Goal: Transaction & Acquisition: Purchase product/service

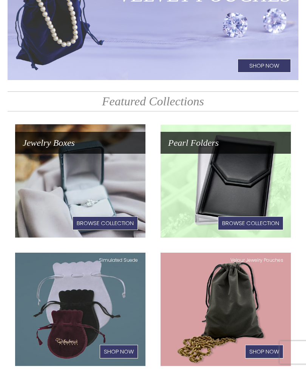
scroll to position [97, 0]
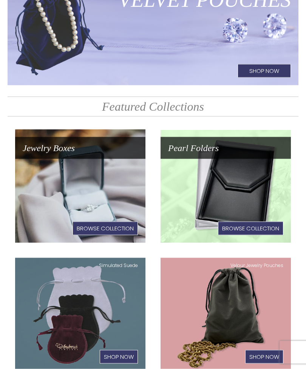
click at [54, 190] on link "Jewelry Boxes Browse Collection" at bounding box center [80, 185] width 130 height 113
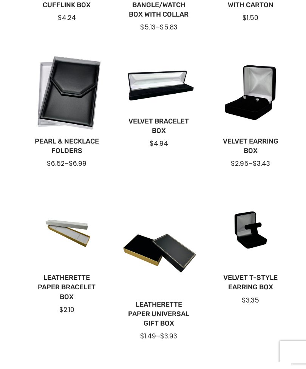
scroll to position [330, 0]
click at [166, 123] on link "Velvet Bracelet Box" at bounding box center [159, 126] width 68 height 19
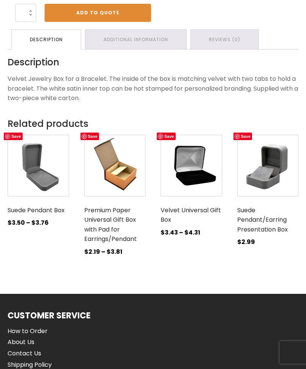
scroll to position [409, 0]
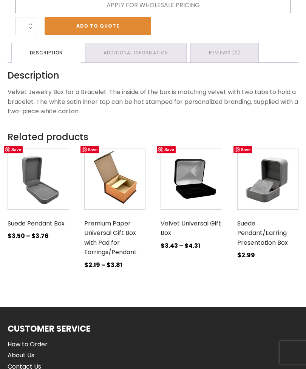
click at [244, 189] on img at bounding box center [267, 178] width 61 height 61
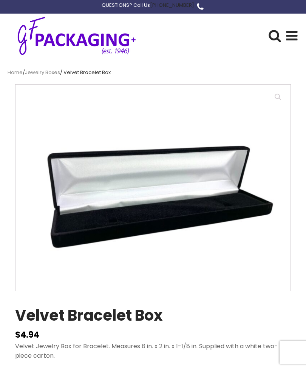
scroll to position [433, 0]
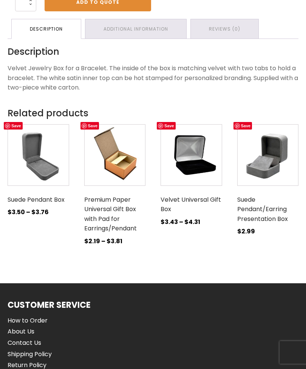
click at [99, 228] on h3 "Premium Paper Universal Gift Box with Pad for Earrings/Pendant" at bounding box center [114, 214] width 61 height 45
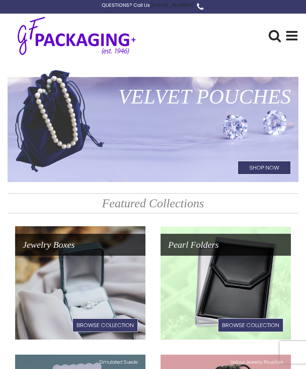
click at [293, 34] on use at bounding box center [291, 35] width 11 height 9
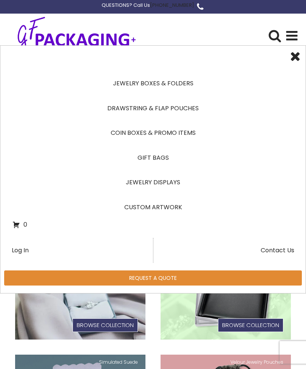
click at [186, 85] on link "Jewelry Boxes & Folders" at bounding box center [152, 83] width 281 height 25
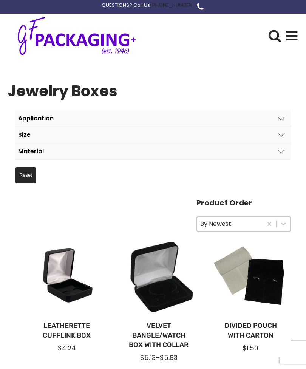
click at [103, 149] on button "Material" at bounding box center [152, 151] width 275 height 16
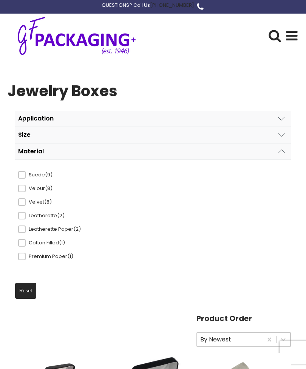
click at [67, 254] on span "Premium Paper (1)" at bounding box center [53, 256] width 55 height 8
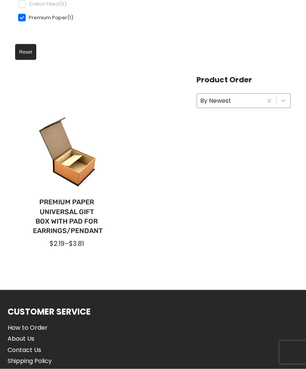
scroll to position [238, 0]
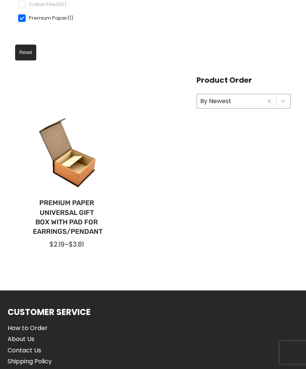
click at [91, 212] on link "Premium Paper Universal Gift Box with Pad for Earrings/Pendant" at bounding box center [67, 217] width 68 height 38
